Goal: Information Seeking & Learning: Stay updated

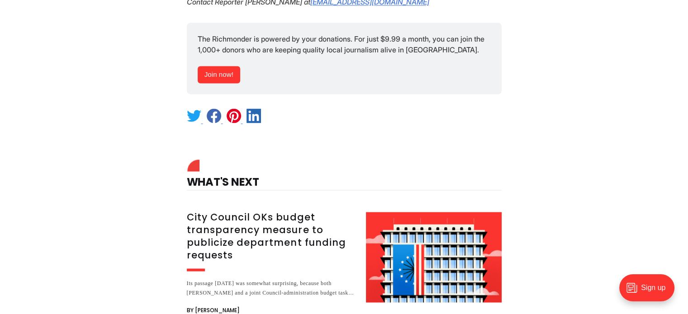
scroll to position [1597, 0]
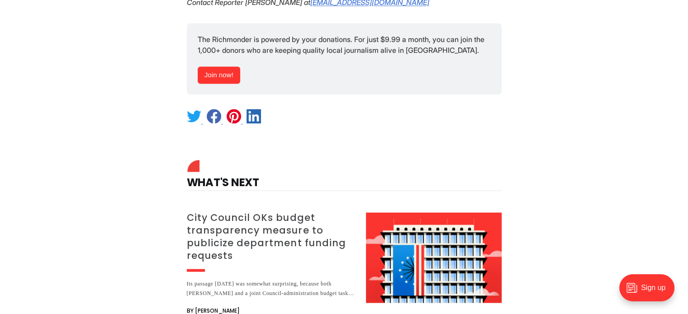
click at [255, 211] on h3 "City Council OKs budget transparency measure to publicize department funding re…" at bounding box center [271, 236] width 168 height 51
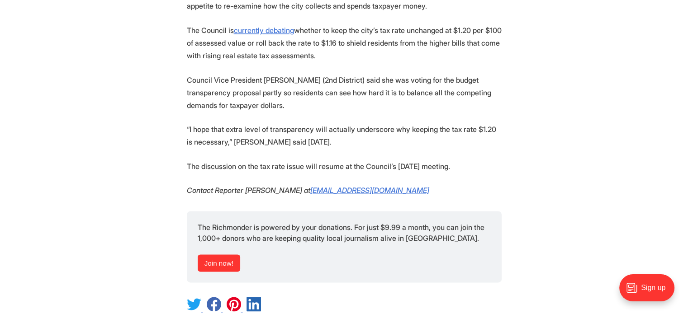
scroll to position [1219, 0]
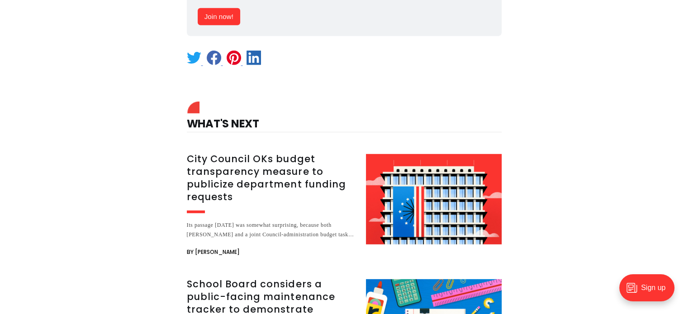
scroll to position [2613, 0]
click at [239, 278] on h3 "School Board considers a public-facing maintenance tracker to demonstrate progr…" at bounding box center [271, 303] width 168 height 51
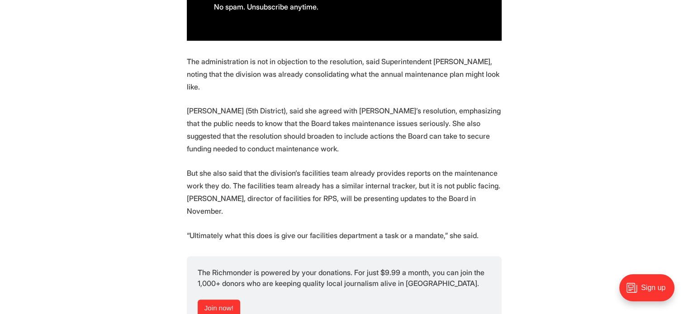
scroll to position [698, 0]
click at [392, 269] on span "The Richmonder is powered by your donations. For just $9.99 a month, you can jo…" at bounding box center [342, 279] width 289 height 20
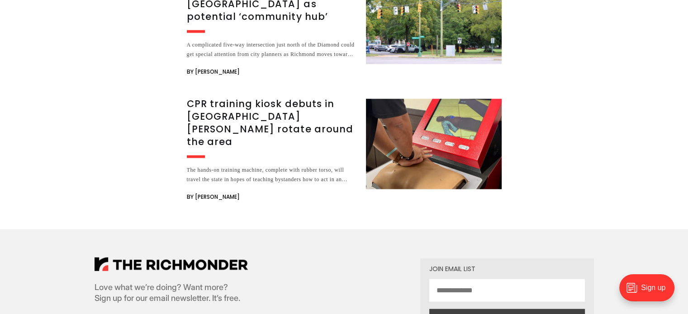
scroll to position [2219, 0]
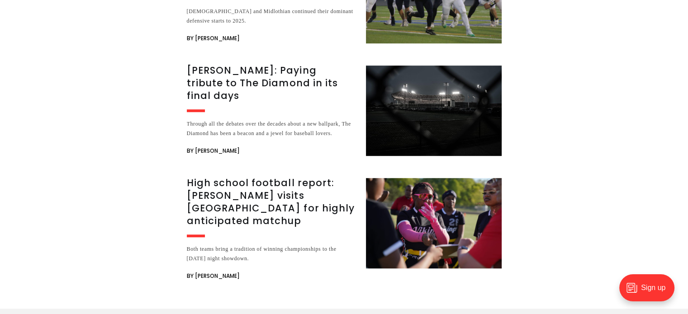
scroll to position [4059, 0]
